Goal: Task Accomplishment & Management: Manage account settings

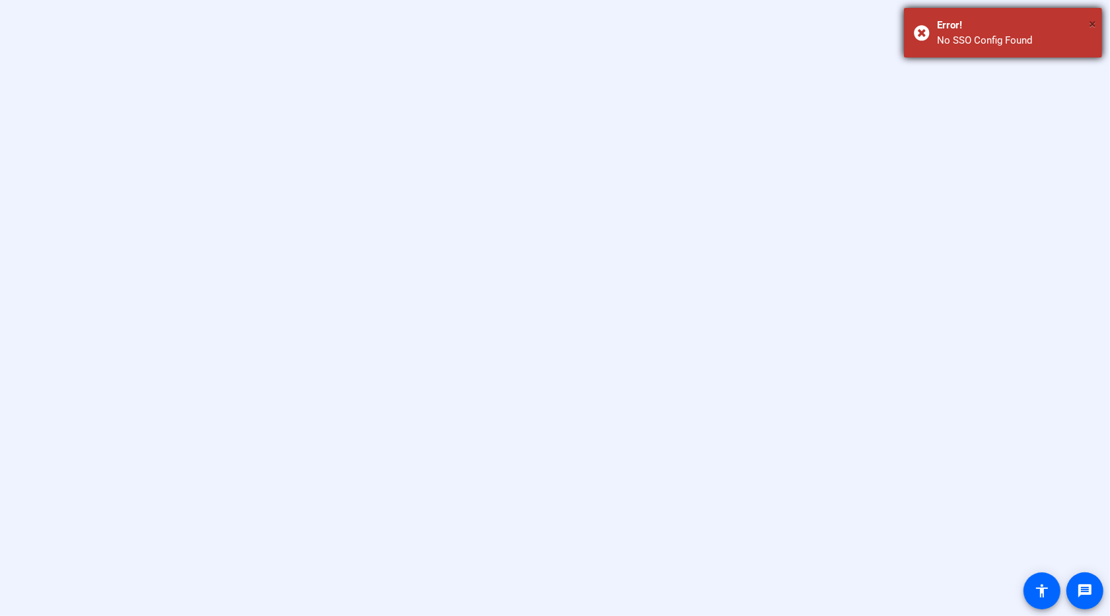
click at [1093, 22] on span "×" at bounding box center [1092, 24] width 7 height 16
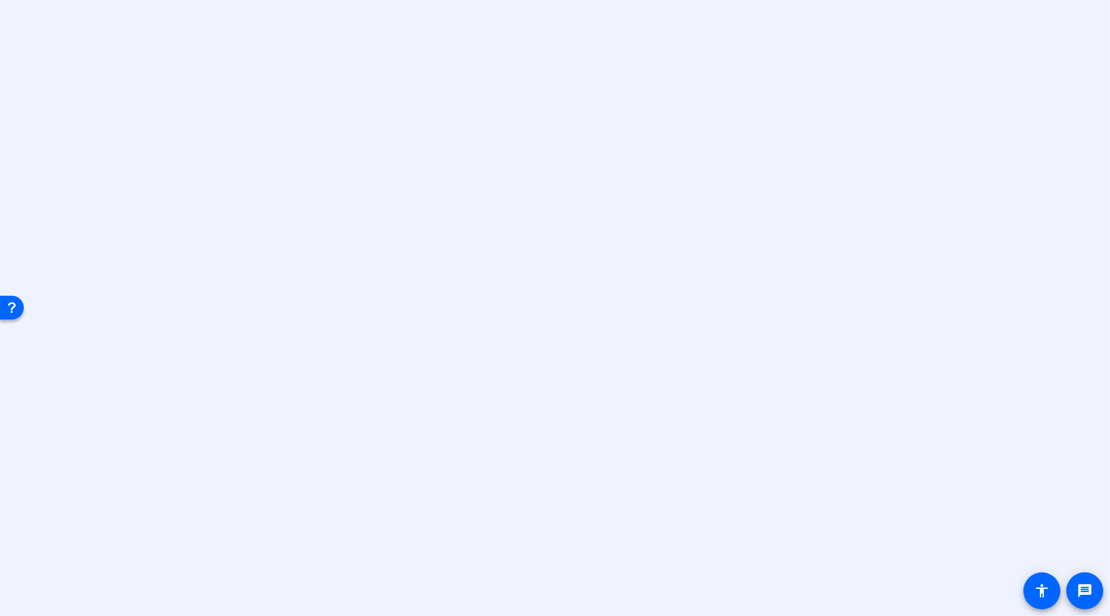
click at [10, 302] on div "Open Resource Center" at bounding box center [12, 306] width 11 height 11
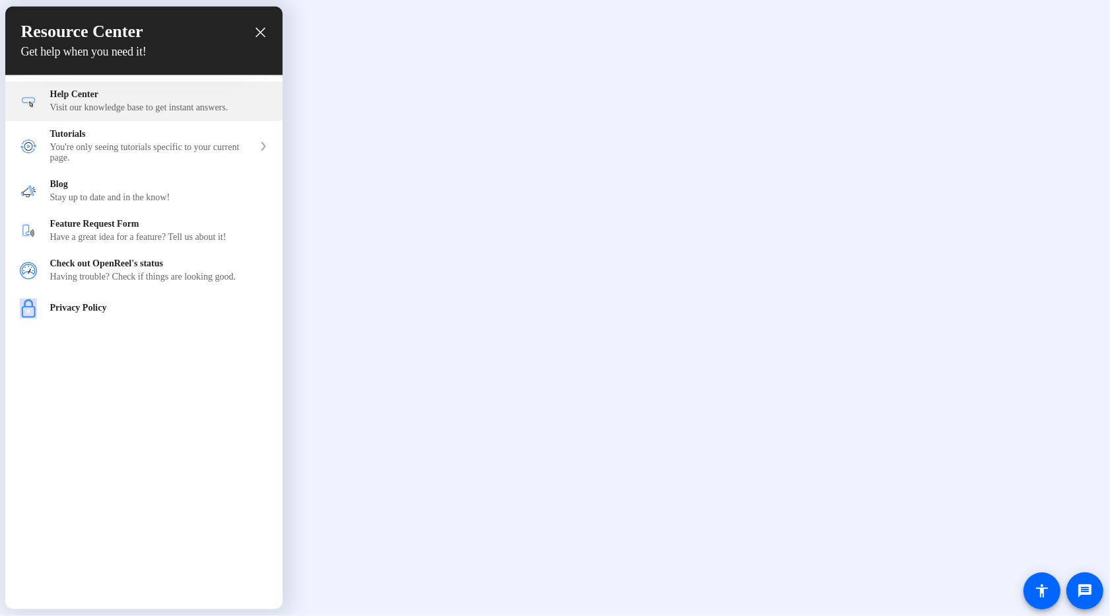
click at [152, 120] on div "Help Center Visit our knowledge base to get instant answers." at bounding box center [143, 102] width 277 height 40
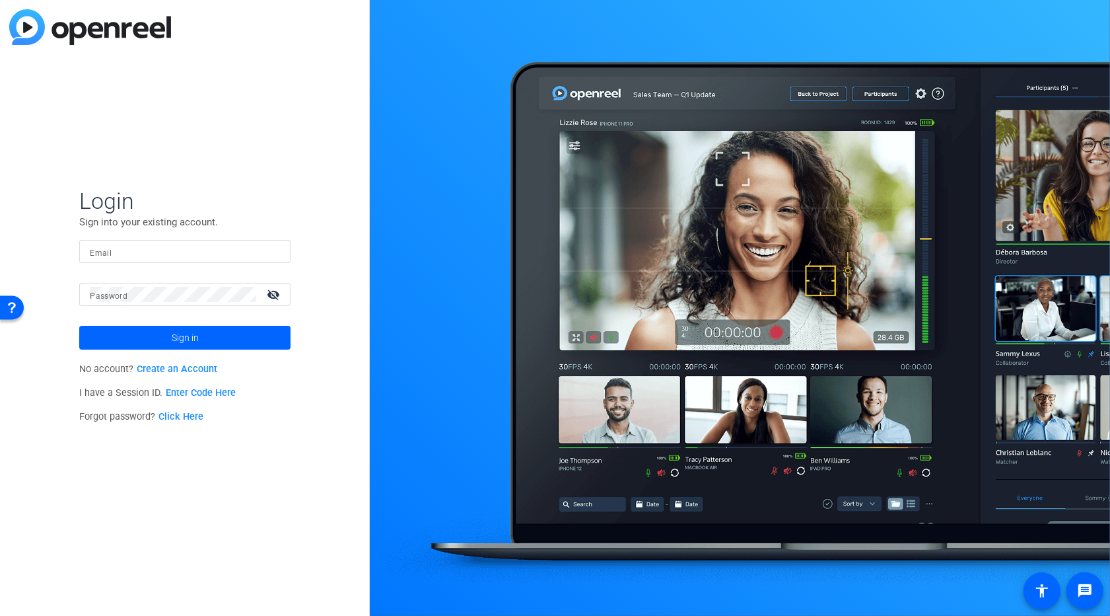
click at [165, 259] on div at bounding box center [185, 251] width 190 height 23
click at [189, 419] on link "Click Here" at bounding box center [181, 416] width 45 height 11
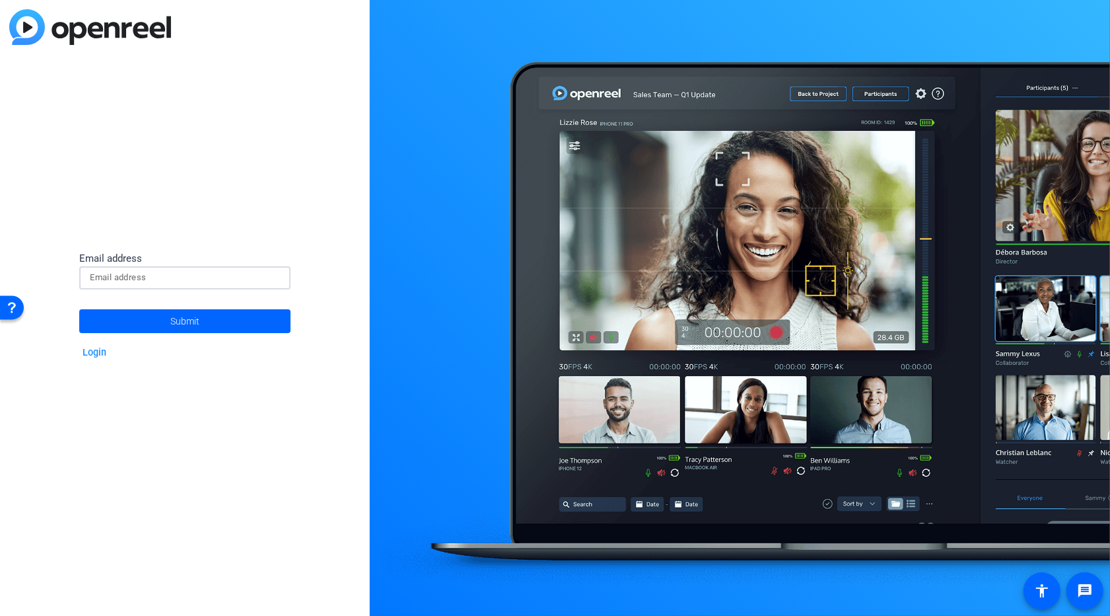
click at [162, 275] on input at bounding box center [185, 277] width 190 height 16
type input "[PERSON_NAME][EMAIL_ADDRESS][PERSON_NAME][DOMAIN_NAME]"
click at [79, 309] on button "Submit" at bounding box center [184, 321] width 211 height 24
